Goal: Information Seeking & Learning: Learn about a topic

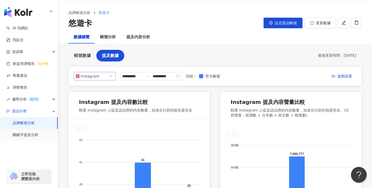
scroll to position [6, 0]
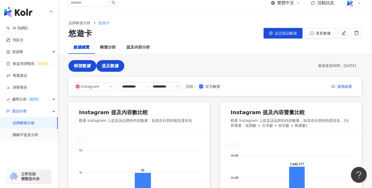
click at [90, 62] on button "帳號數據" at bounding box center [83, 66] width 28 height 12
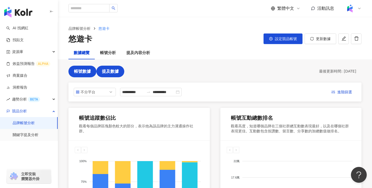
click at [113, 71] on button "提及數據" at bounding box center [110, 72] width 28 height 12
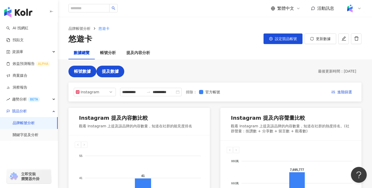
click at [90, 68] on button "帳號數據" at bounding box center [83, 72] width 28 height 12
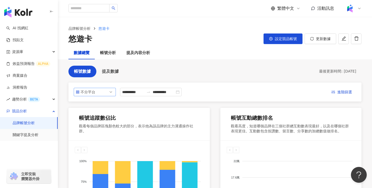
click at [100, 71] on span "不分平台" at bounding box center [95, 92] width 38 height 8
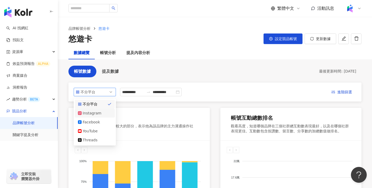
click at [101, 71] on div "Instagram" at bounding box center [95, 113] width 34 height 6
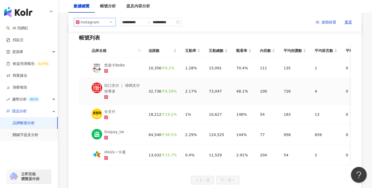
scroll to position [56, 0]
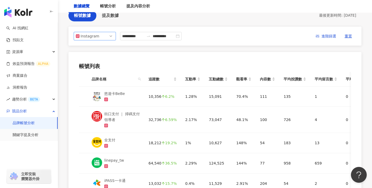
click at [105, 38] on span "Instagram" at bounding box center [95, 36] width 38 height 8
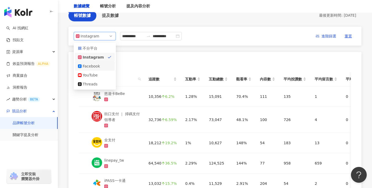
click at [101, 64] on div "Facebook" at bounding box center [95, 66] width 34 height 6
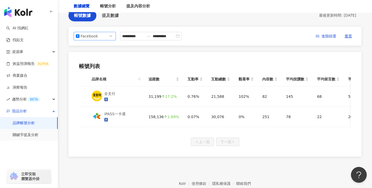
click at [104, 37] on span "Facebook" at bounding box center [95, 36] width 38 height 8
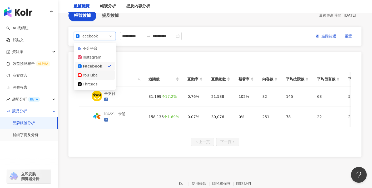
click at [102, 71] on div "YouTube" at bounding box center [95, 75] width 34 height 6
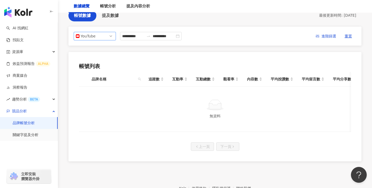
click at [105, 39] on span "YouTube" at bounding box center [95, 36] width 38 height 8
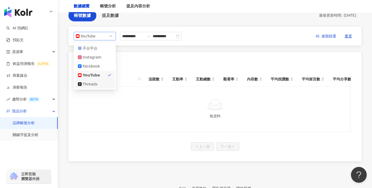
click at [99, 71] on div "Threads" at bounding box center [91, 84] width 17 height 6
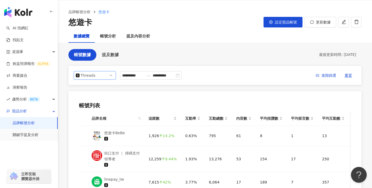
scroll to position [14, 0]
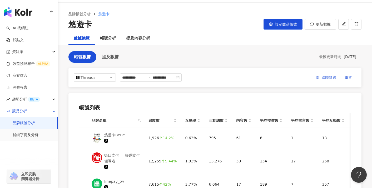
click at [125, 25] on div "悠遊卡 設定競品帳號 更新數據" at bounding box center [215, 24] width 293 height 11
click at [107, 56] on span "提及數據" at bounding box center [110, 57] width 17 height 5
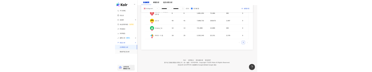
scroll to position [306, 0]
